Goal: Task Accomplishment & Management: Manage account settings

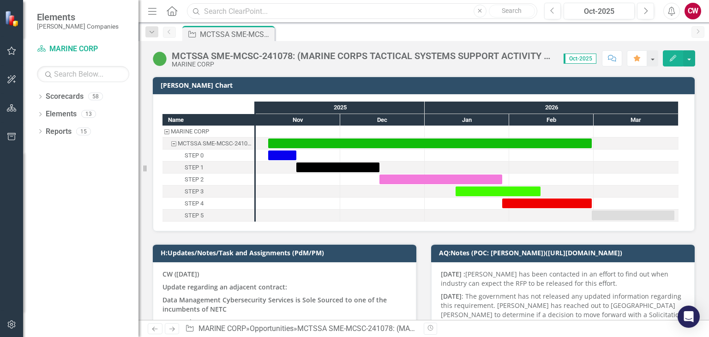
click at [266, 11] on input "text" at bounding box center [362, 11] width 350 height 16
type input "SHIELD"
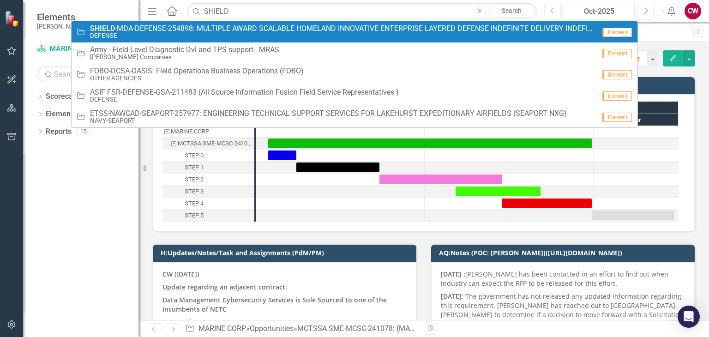
click at [216, 30] on span "SHIELD -MDA-DEFENSE-254898: MULTIPLE AWARD SCALABLE HOMELAND INNOVATIVE ENTERPR…" at bounding box center [342, 28] width 505 height 8
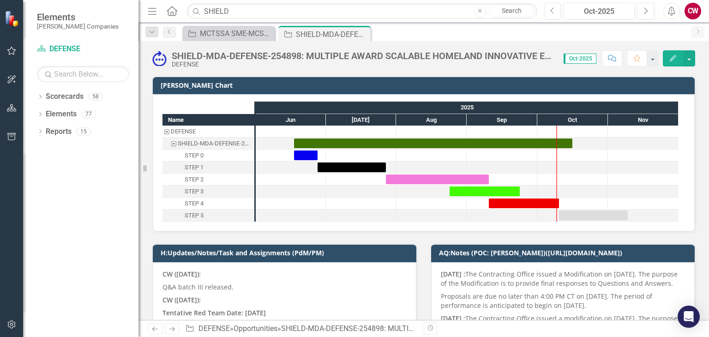
scroll to position [138, 0]
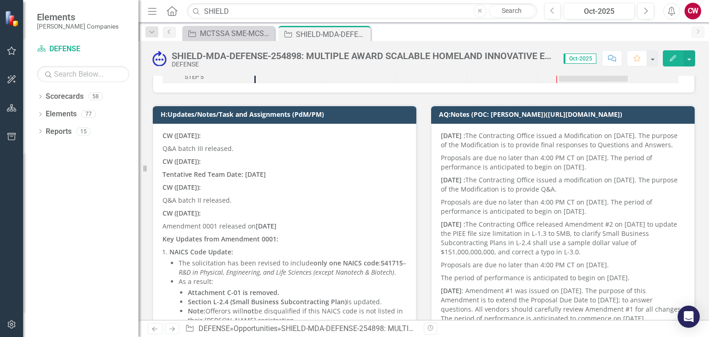
click at [266, 173] on strong "Tentative Red Team Date: [DATE]" at bounding box center [213, 174] width 103 height 9
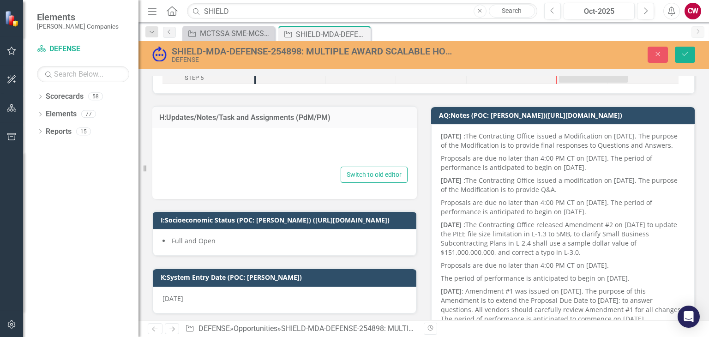
type textarea "<p><strong>CW ([DATE]):</strong></p> <p>Q&amp;A batch III released.</p> <p><str…"
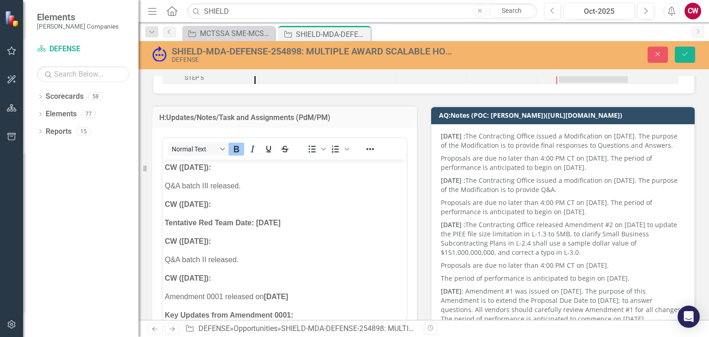
scroll to position [92, 0]
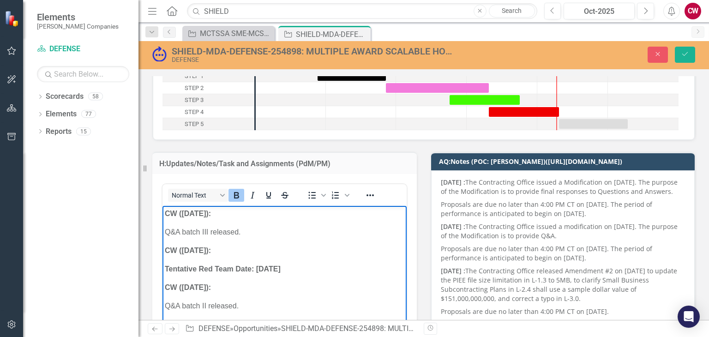
click at [166, 210] on strong "CW ([DATE]):" at bounding box center [188, 214] width 46 height 8
click at [182, 228] on p "Rich Text Area. Press ALT-0 for help." at bounding box center [285, 232] width 240 height 11
click at [343, 235] on p "The proposal was submitted via the PIEE portal." at bounding box center [285, 232] width 240 height 11
drag, startPoint x: 343, startPoint y: 235, endPoint x: 312, endPoint y: 442, distance: 208.6
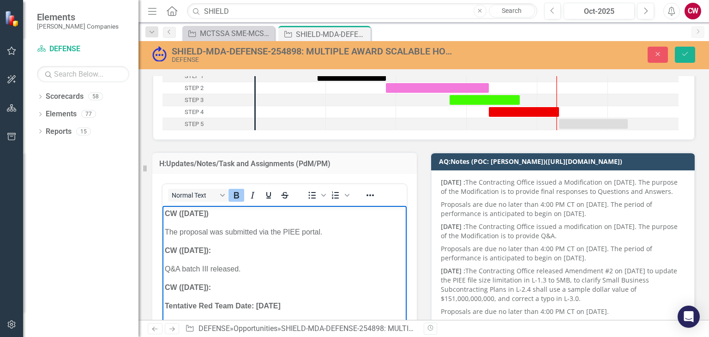
click at [335, 234] on p "The proposal was submitted via the PIEE portal." at bounding box center [285, 232] width 240 height 11
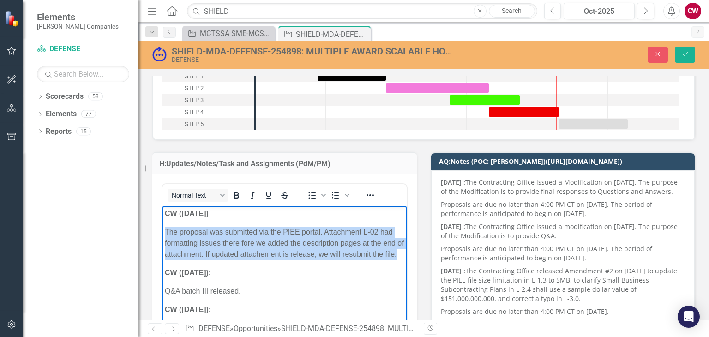
drag, startPoint x: 219, startPoint y: 263, endPoint x: 318, endPoint y: 443, distance: 204.7
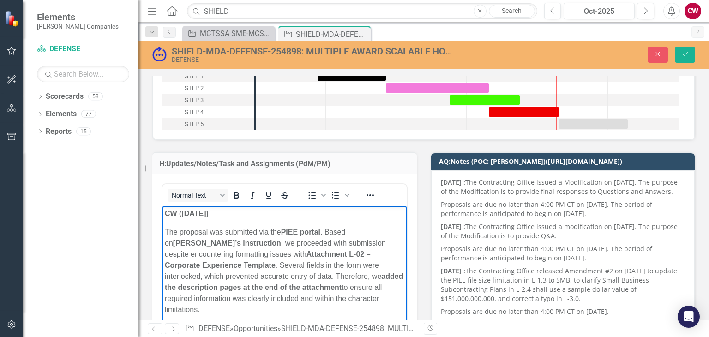
drag, startPoint x: 219, startPoint y: 307, endPoint x: 324, endPoint y: 441, distance: 170.0
click at [238, 195] on icon "Bold" at bounding box center [236, 195] width 5 height 6
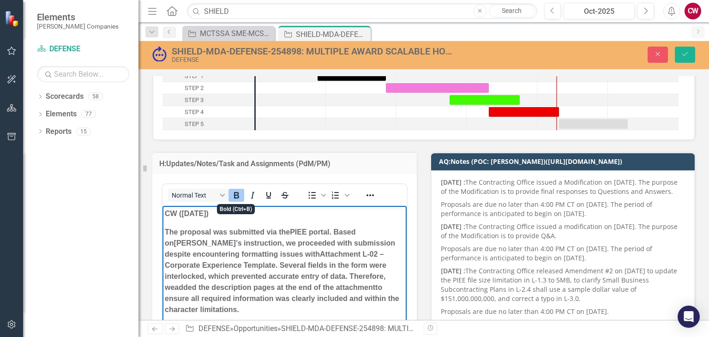
click at [238, 195] on icon "Bold" at bounding box center [236, 195] width 5 height 6
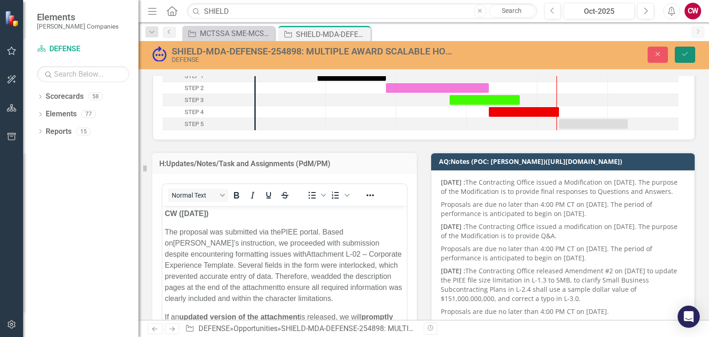
click at [684, 54] on icon "Save" at bounding box center [685, 54] width 8 height 6
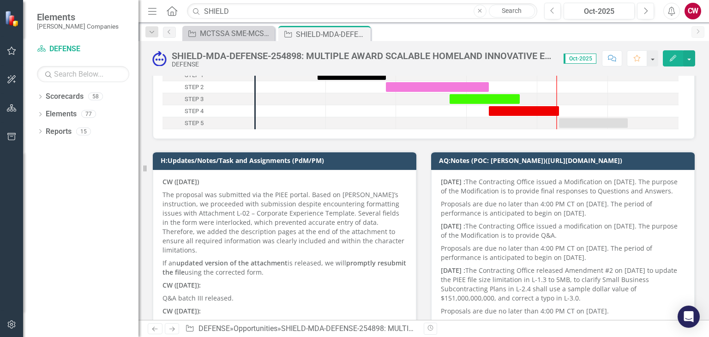
click at [159, 57] on img at bounding box center [159, 58] width 15 height 15
drag, startPoint x: 158, startPoint y: 58, endPoint x: 119, endPoint y: 202, distance: 149.1
click at [119, 202] on div "Dropdown Scorecards 58 Dropdown [PERSON_NAME] Companies Dropdown ARMY ITES-3s D…" at bounding box center [80, 213] width 115 height 248
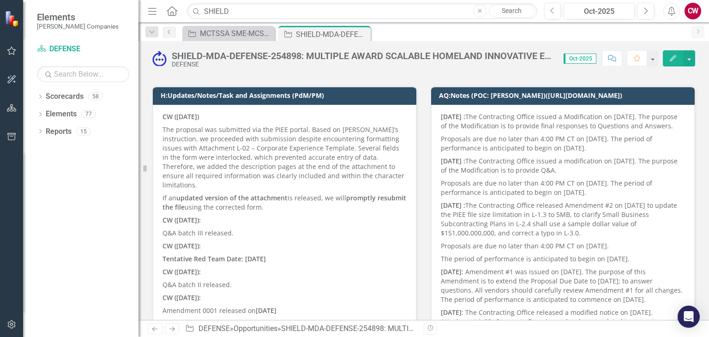
scroll to position [0, 0]
